Goal: Find specific page/section: Find specific page/section

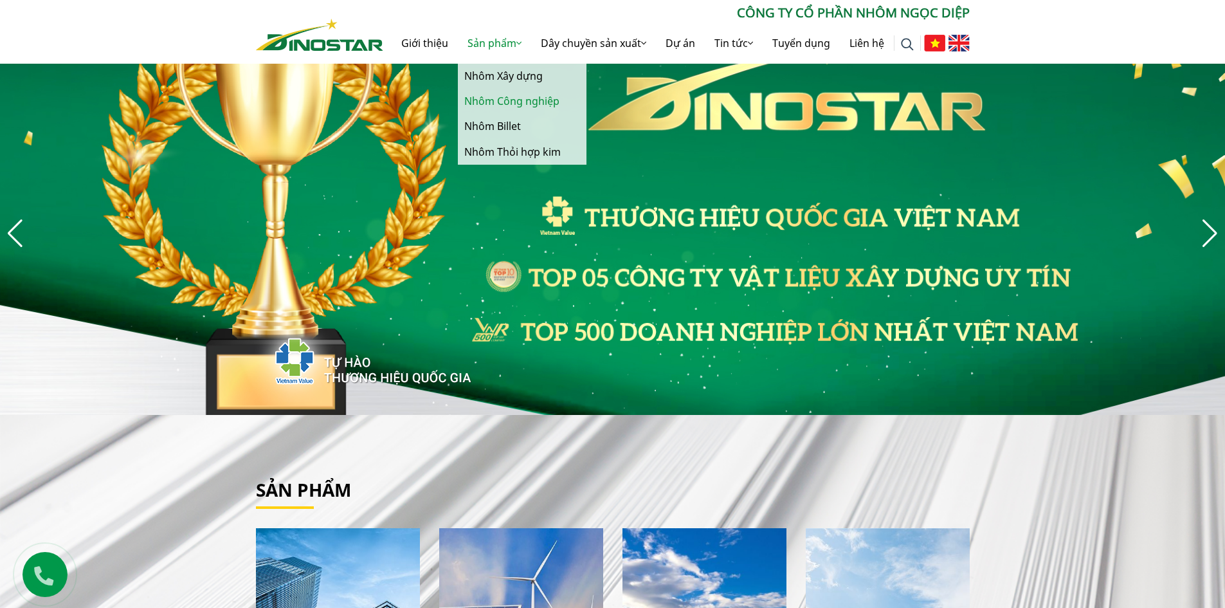
click at [515, 103] on link "Nhôm Công nghiệp" at bounding box center [522, 101] width 129 height 25
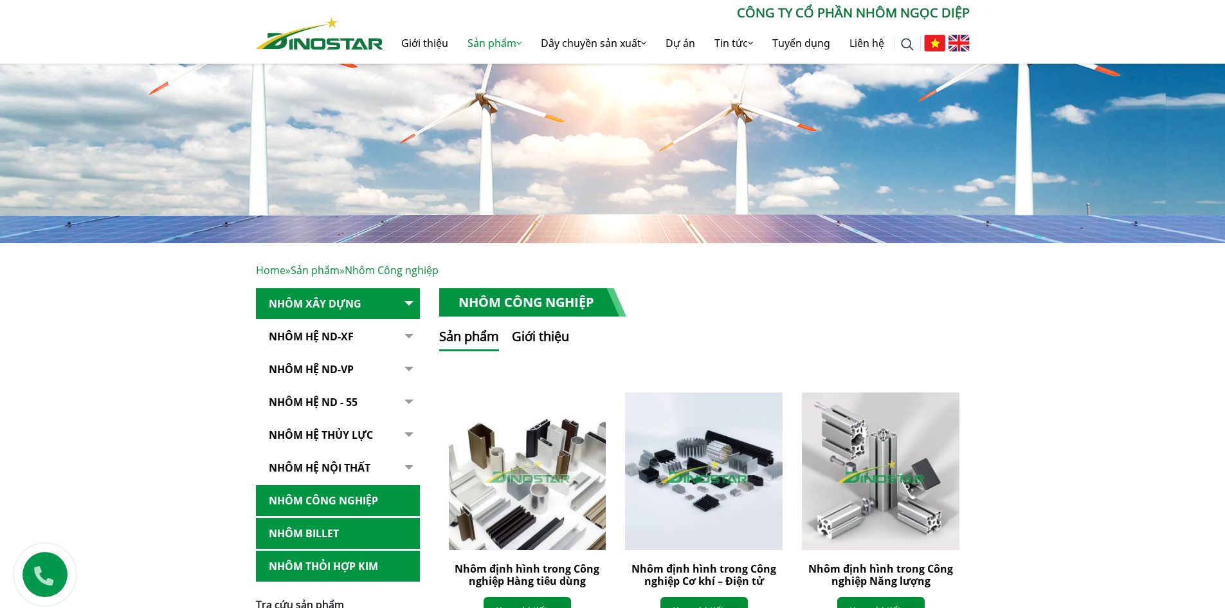
scroll to position [257, 0]
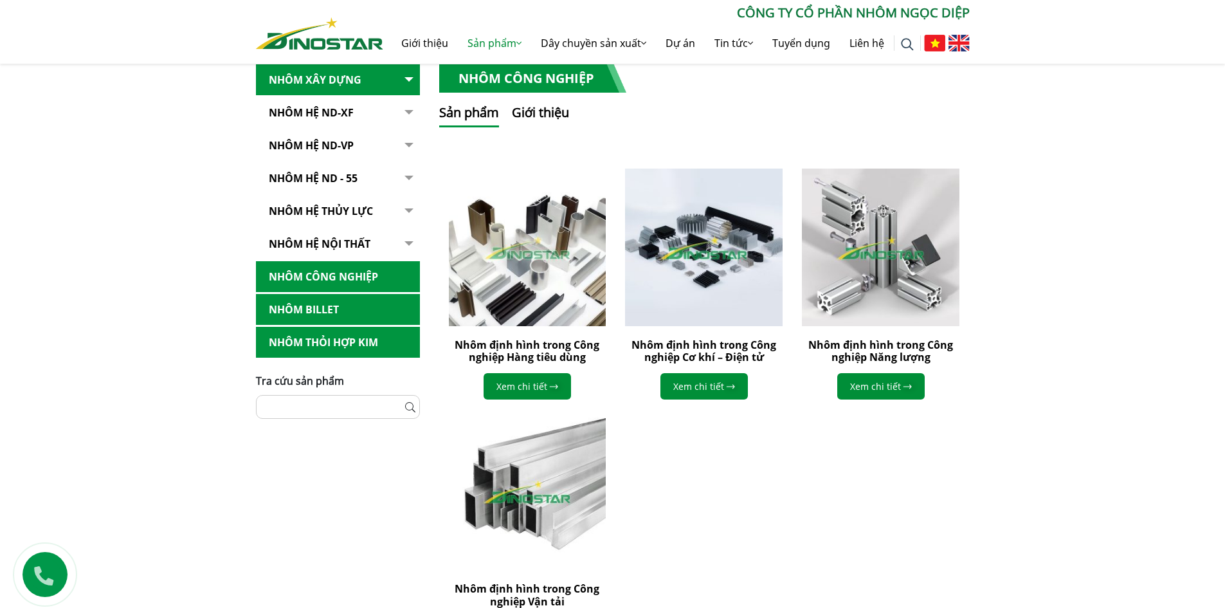
click at [372, 273] on link "Nhôm Công nghiệp" at bounding box center [338, 277] width 164 height 32
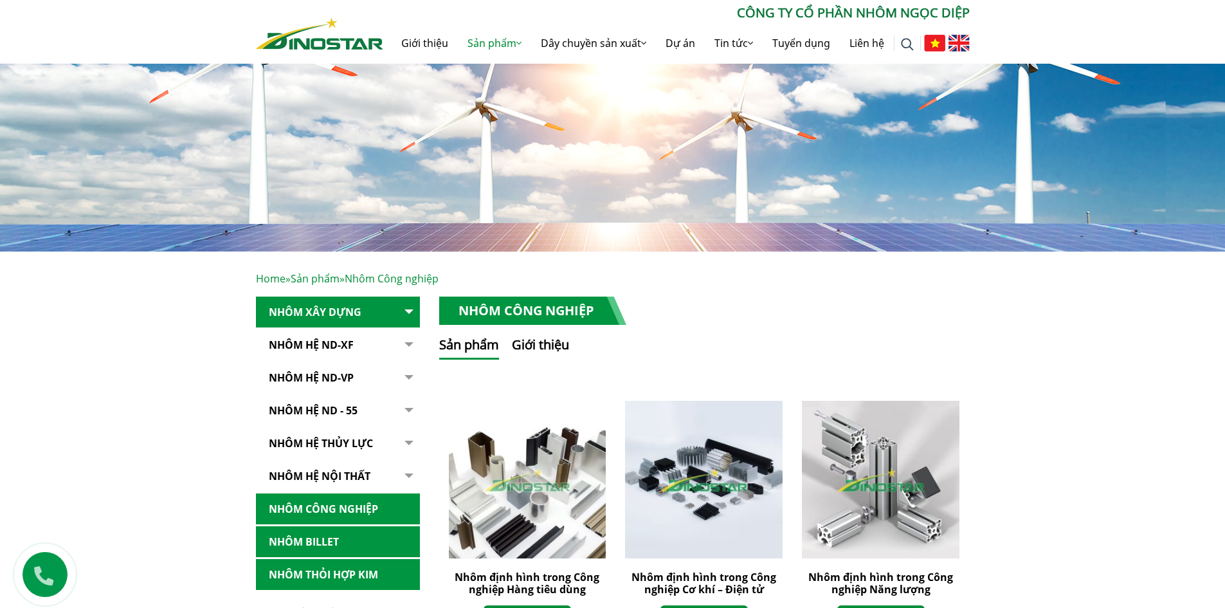
scroll to position [193, 0]
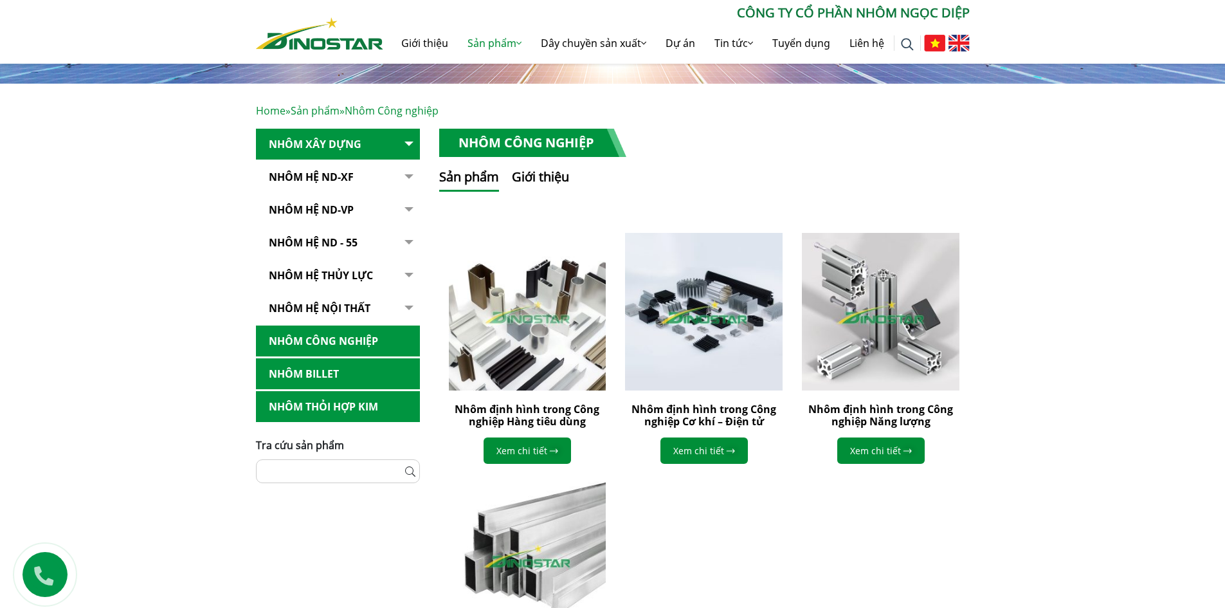
click at [325, 372] on link "Nhôm Billet" at bounding box center [338, 374] width 164 height 32
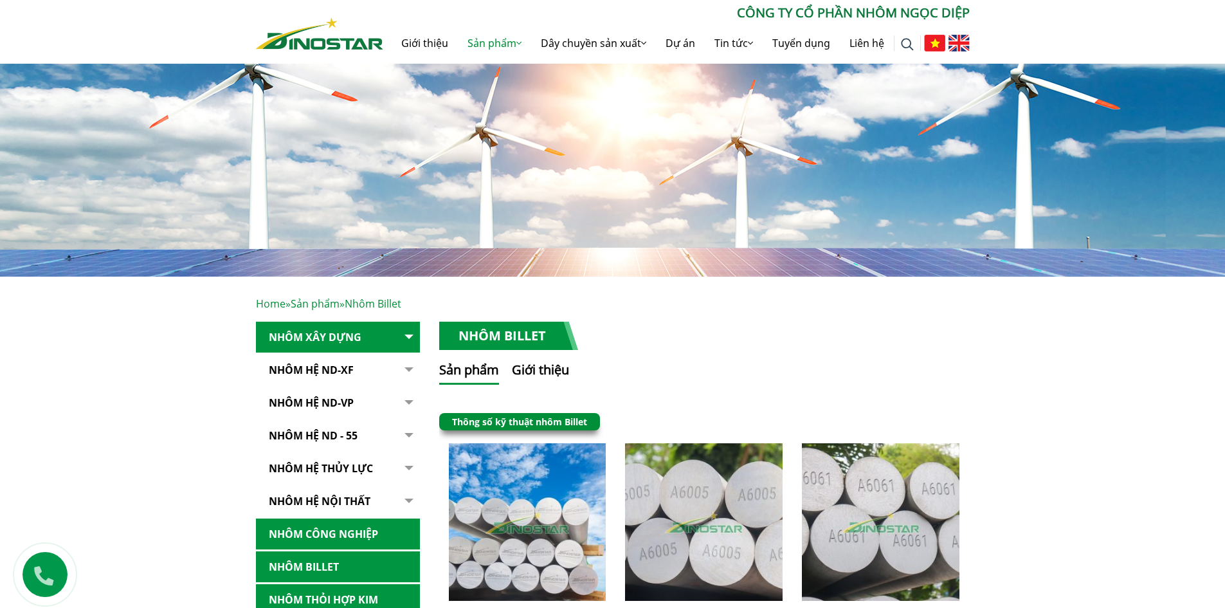
click at [166, 463] on div "Home » Sản phẩm » Nhôm Billet Nhôm Xây dựng Nhôm Hệ ND-XF Hệ ND - XF55 Hệ ND - …" at bounding box center [612, 592] width 1225 height 630
